Goal: Task Accomplishment & Management: Complete application form

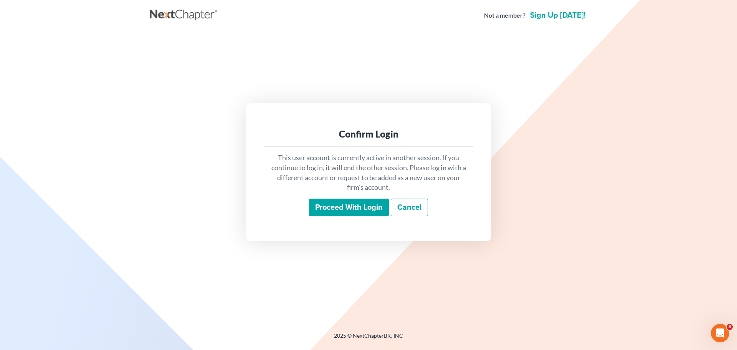
click at [369, 198] on div "This user account is currently active in another session. If you continue to lo…" at bounding box center [368, 185] width 209 height 76
click at [364, 205] on input "Proceed with login" at bounding box center [349, 208] width 80 height 18
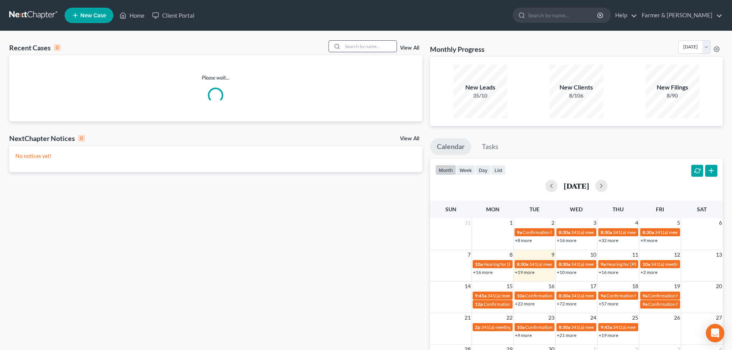
click at [349, 45] on input "search" at bounding box center [370, 46] width 54 height 11
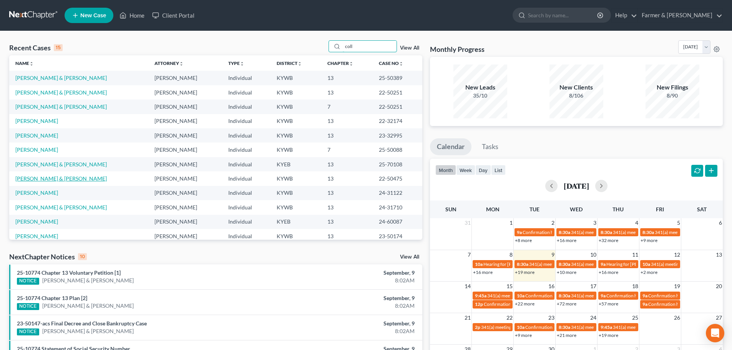
type input "coll"
click at [62, 179] on link "[PERSON_NAME] & [PERSON_NAME]" at bounding box center [60, 178] width 91 height 7
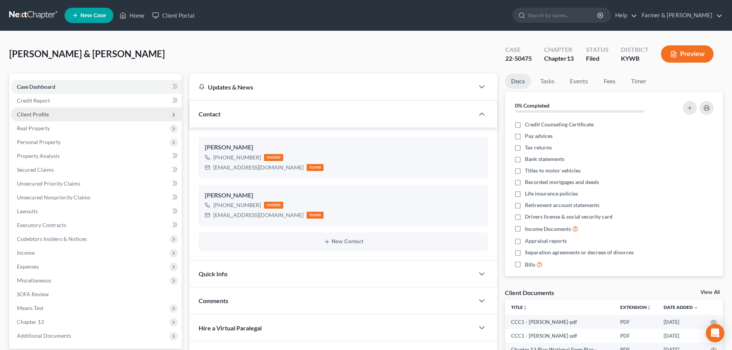
click at [33, 112] on span "Client Profile" at bounding box center [33, 114] width 32 height 7
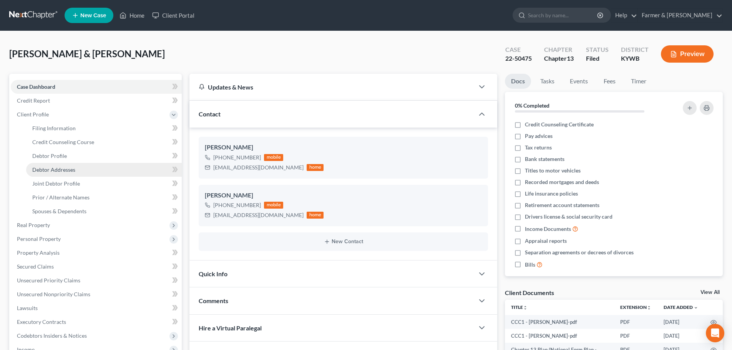
click at [59, 167] on span "Debtor Addresses" at bounding box center [53, 169] width 43 height 7
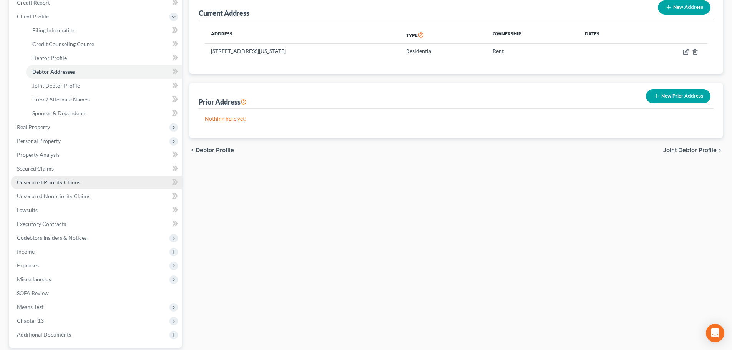
scroll to position [115, 0]
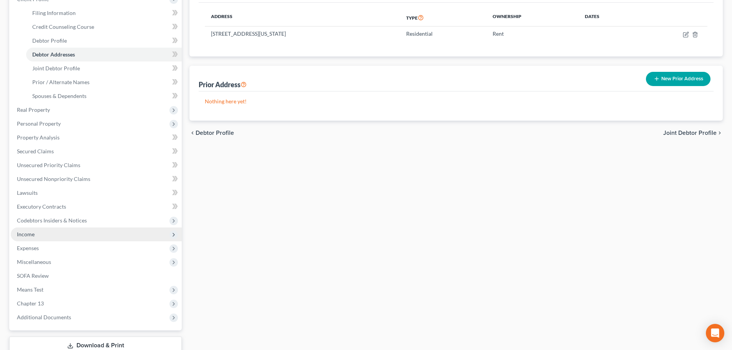
click at [34, 237] on span "Income" at bounding box center [96, 234] width 171 height 14
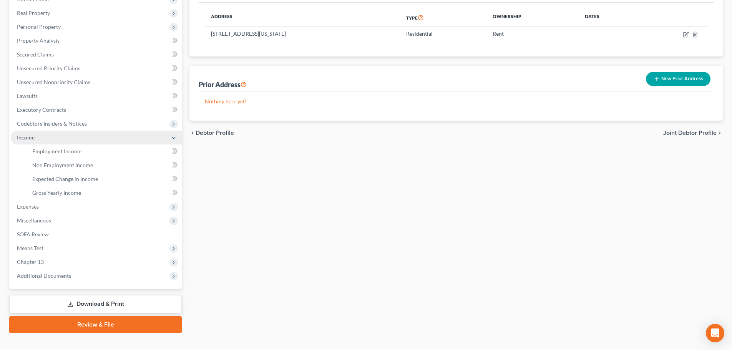
click at [65, 142] on span "Income" at bounding box center [96, 138] width 171 height 14
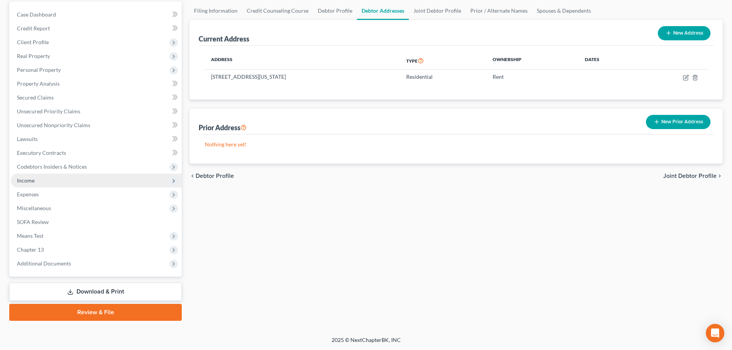
scroll to position [72, 0]
click at [34, 174] on span "Income" at bounding box center [96, 181] width 171 height 14
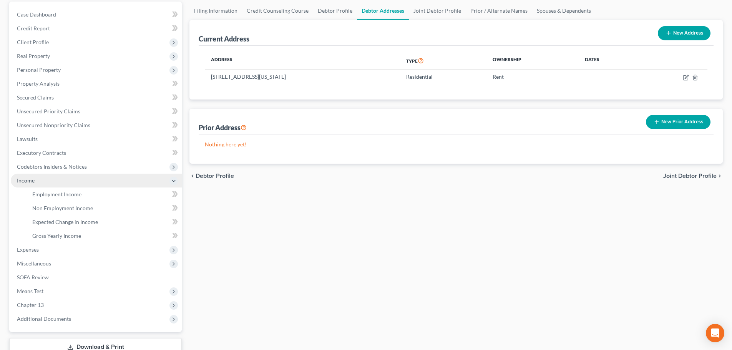
scroll to position [115, 0]
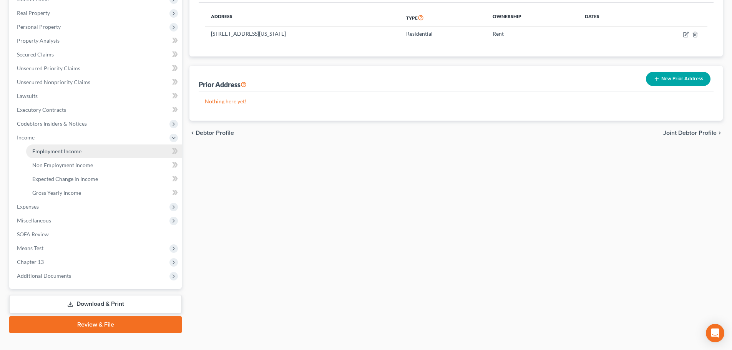
click at [56, 148] on span "Employment Income" at bounding box center [56, 151] width 49 height 7
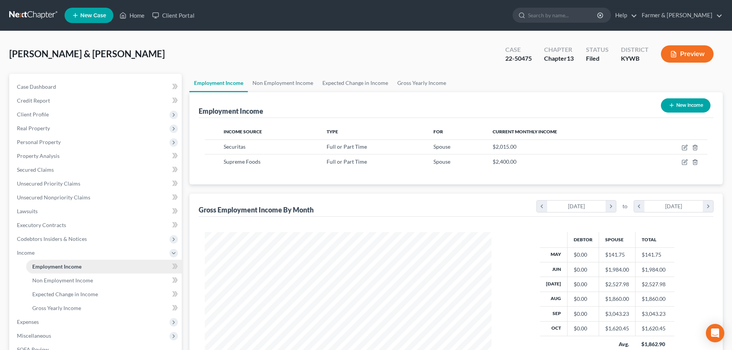
scroll to position [143, 302]
click at [38, 106] on link "Credit Report" at bounding box center [96, 101] width 171 height 14
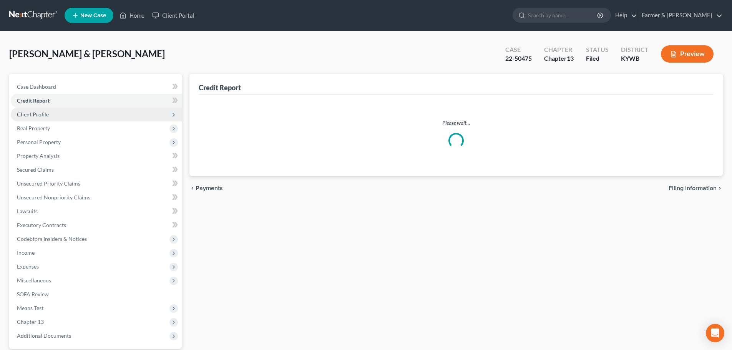
click at [41, 118] on span "Client Profile" at bounding box center [96, 115] width 171 height 14
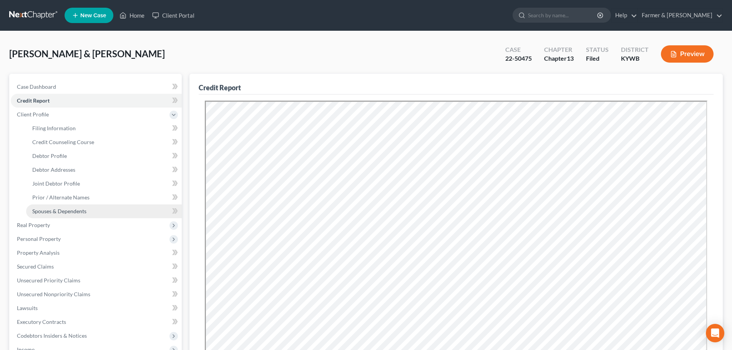
click at [78, 214] on span "Spouses & Dependents" at bounding box center [59, 211] width 54 height 7
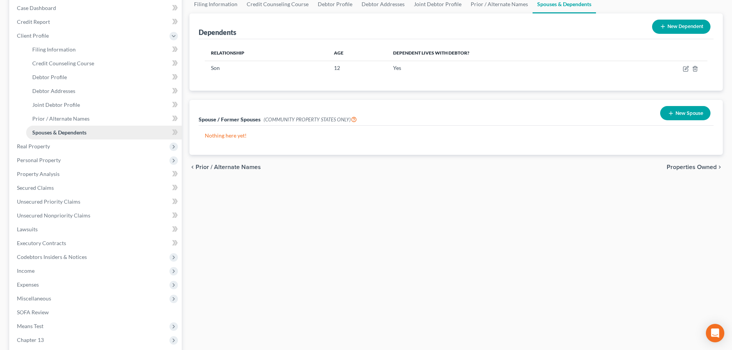
scroll to position [115, 0]
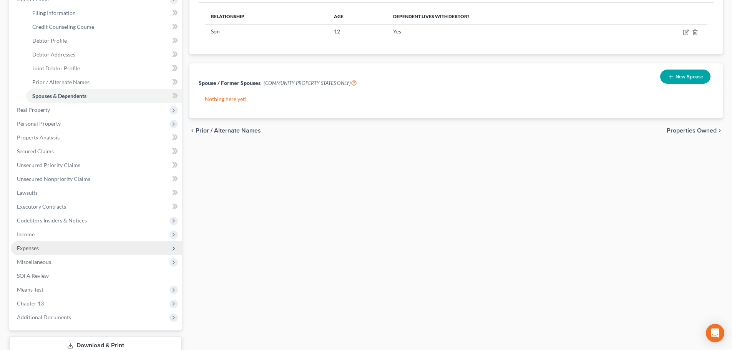
click at [55, 248] on span "Expenses" at bounding box center [96, 248] width 171 height 14
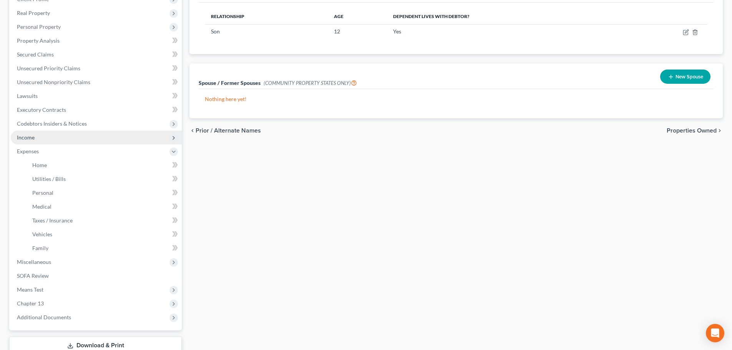
click at [53, 136] on span "Income" at bounding box center [96, 138] width 171 height 14
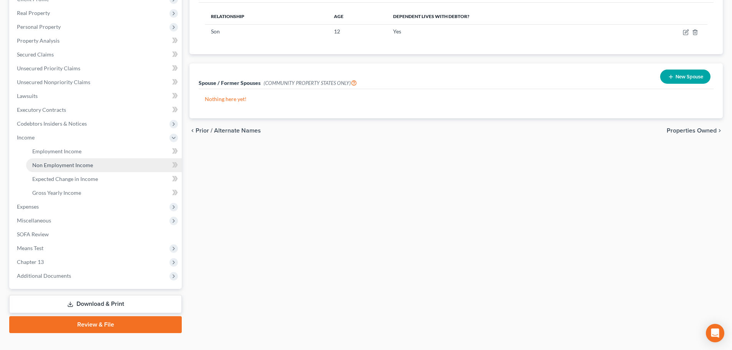
click at [63, 165] on span "Non Employment Income" at bounding box center [62, 165] width 61 height 7
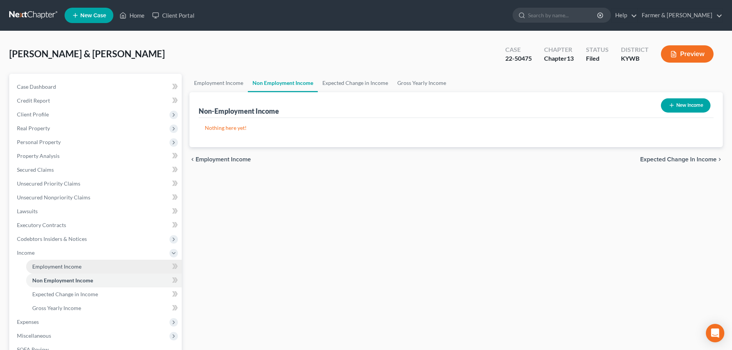
click at [49, 266] on span "Employment Income" at bounding box center [56, 266] width 49 height 7
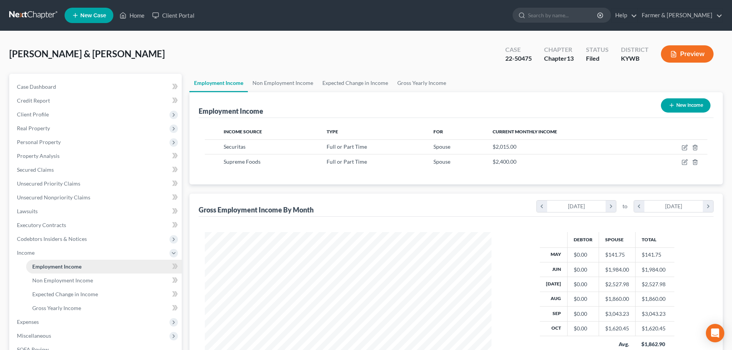
scroll to position [143, 302]
click at [70, 192] on link "Unsecured Nonpriority Claims" at bounding box center [96, 197] width 171 height 14
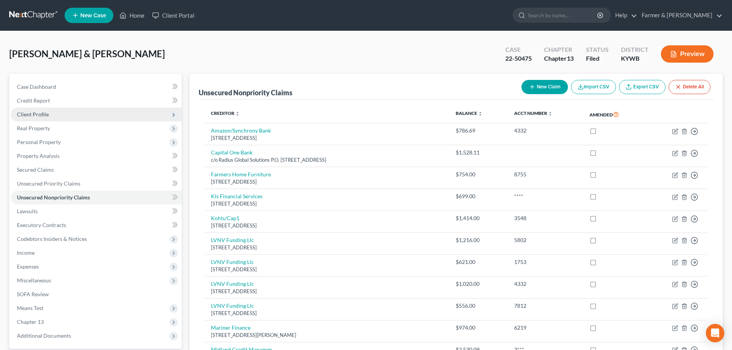
click at [36, 113] on span "Client Profile" at bounding box center [33, 114] width 32 height 7
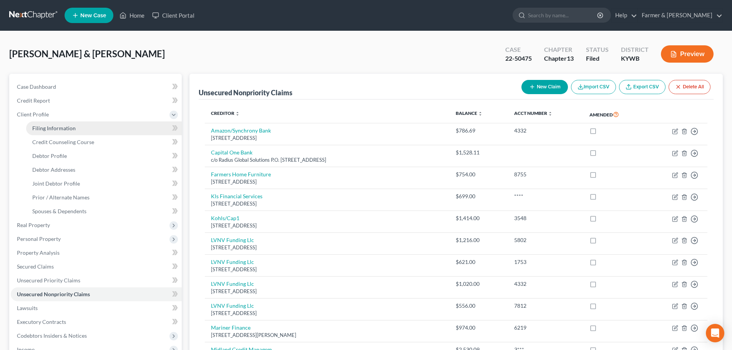
click at [45, 131] on link "Filing Information" at bounding box center [104, 128] width 156 height 14
select select "1"
select select "3"
